Goal: Task Accomplishment & Management: Manage account settings

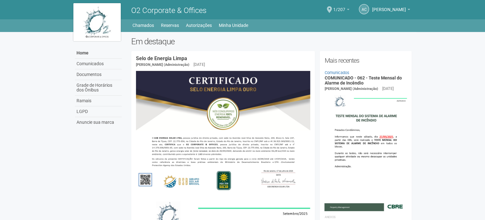
click at [339, 7] on span "1/207" at bounding box center [340, 6] width 12 height 11
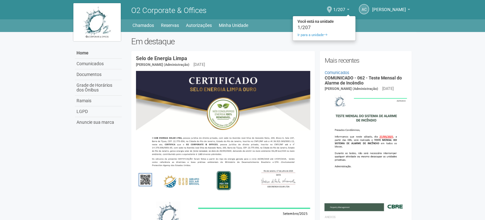
click at [332, 11] on span at bounding box center [329, 9] width 5 height 7
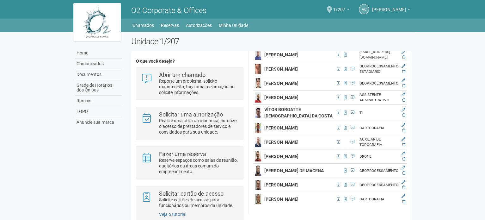
scroll to position [2373, 7]
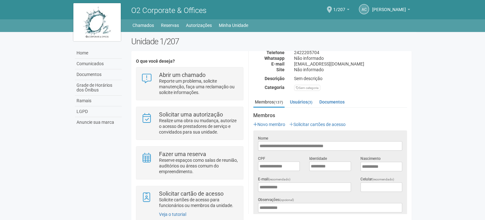
scroll to position [0, 0]
click at [90, 58] on link "Home" at bounding box center [98, 53] width 47 height 11
